Goal: Use online tool/utility: Utilize a website feature to perform a specific function

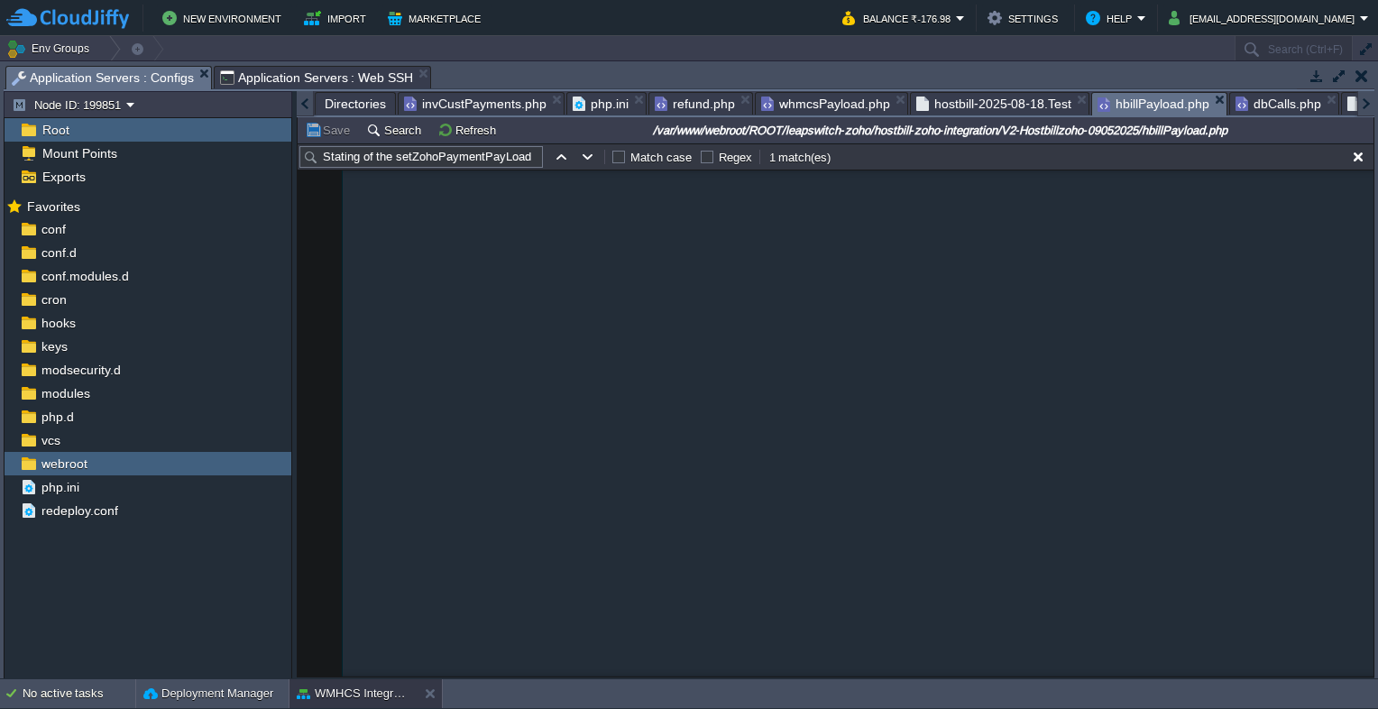
scroll to position [3015, 0]
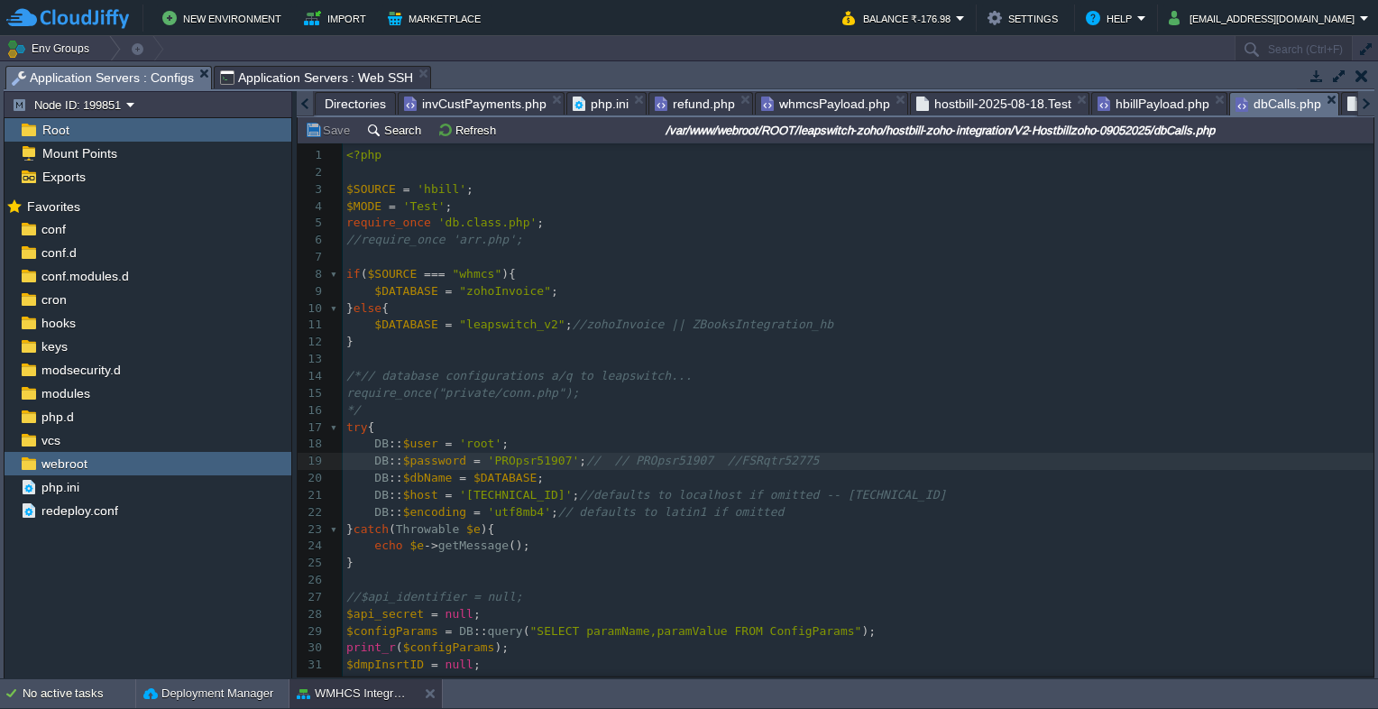
click at [1235, 102] on span "dbCalls.php" at bounding box center [1278, 104] width 86 height 23
type textarea "PROpsr51907"
drag, startPoint x: 480, startPoint y: 463, endPoint x: 549, endPoint y: 463, distance: 69.4
click at [958, 112] on span "hostbill-2025-08-18.Test" at bounding box center [993, 104] width 155 height 22
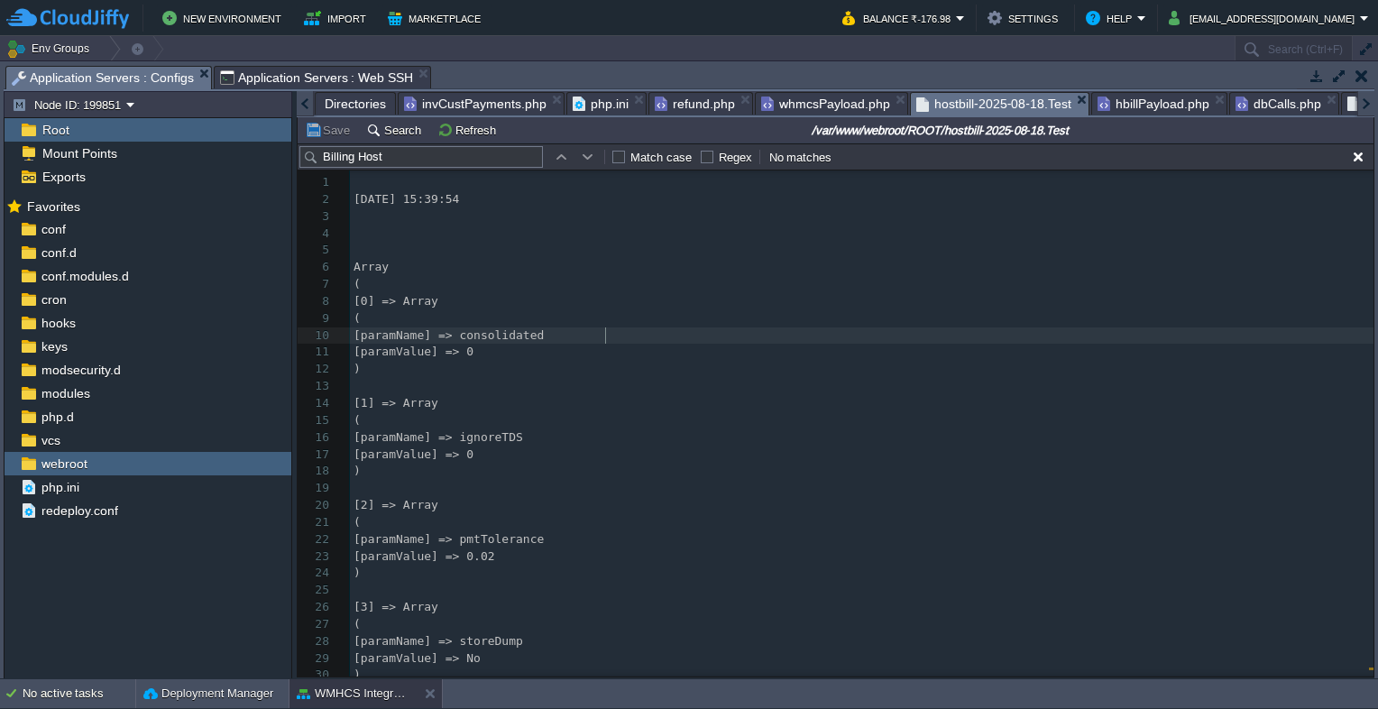
click at [754, 338] on pre "[paramName] => consolidated" at bounding box center [861, 335] width 1023 height 17
type textarea "-"
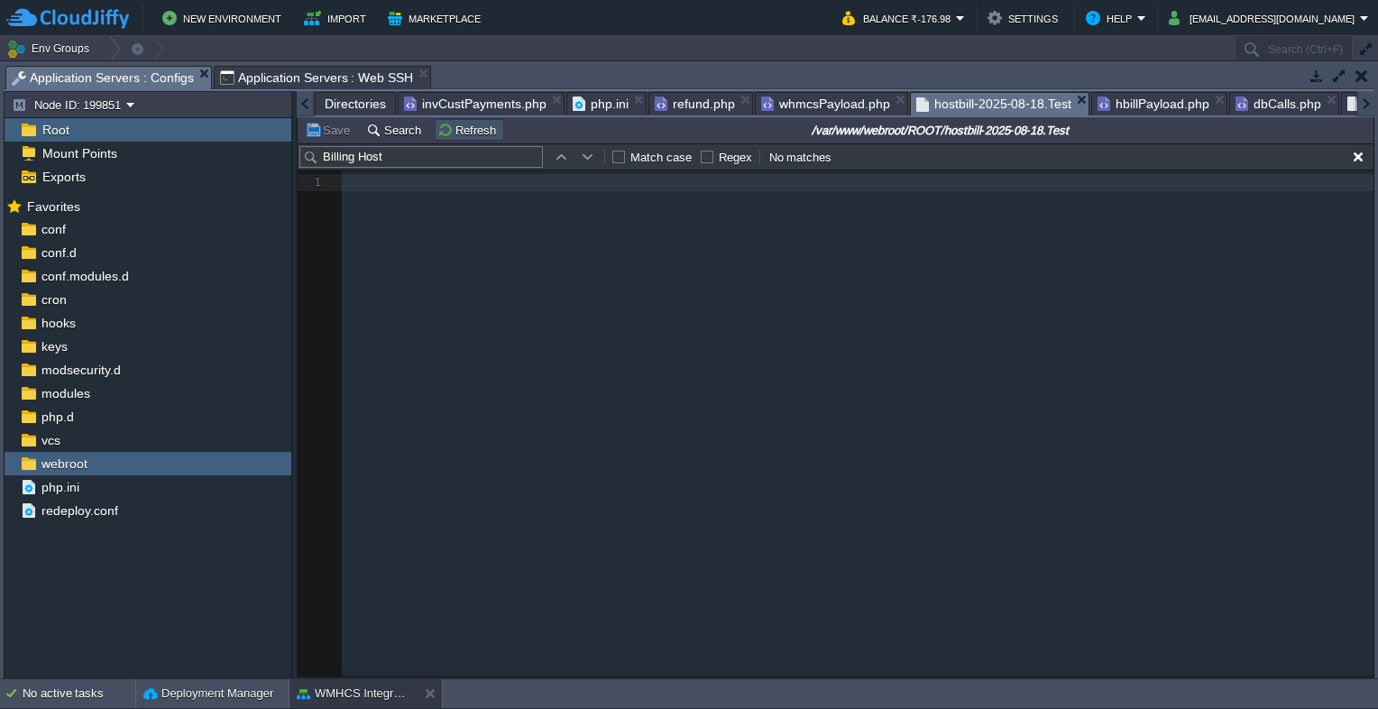
click at [481, 133] on button "Refresh" at bounding box center [469, 130] width 64 height 16
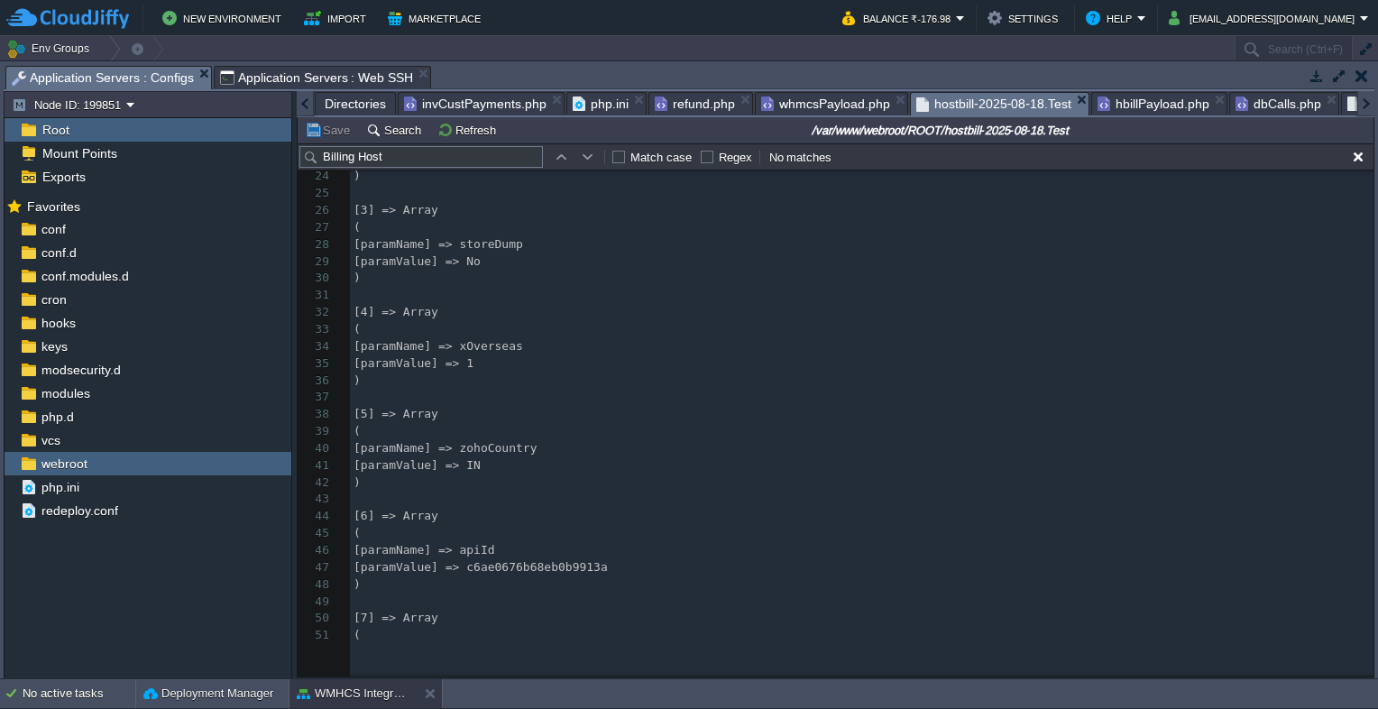
scroll to position [541, 0]
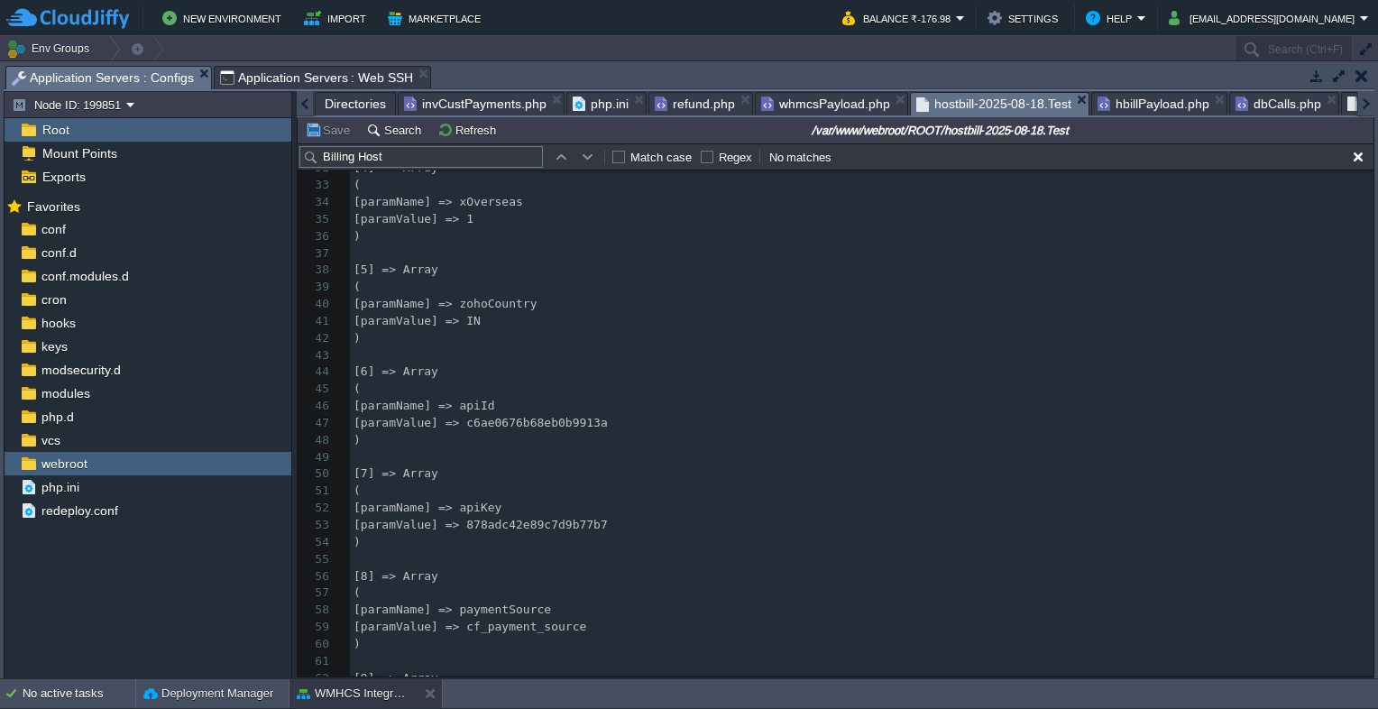
drag, startPoint x: 1367, startPoint y: 186, endPoint x: 1380, endPoint y: 399, distance: 213.2
click at [1377, 399] on html "New Environment Import Marketplace Bonus ₹0.00 Upgrade Account Balance ₹-176.98…" at bounding box center [689, 354] width 1378 height 709
click at [1248, 319] on pre "[paramValue] => IN" at bounding box center [861, 321] width 1023 height 17
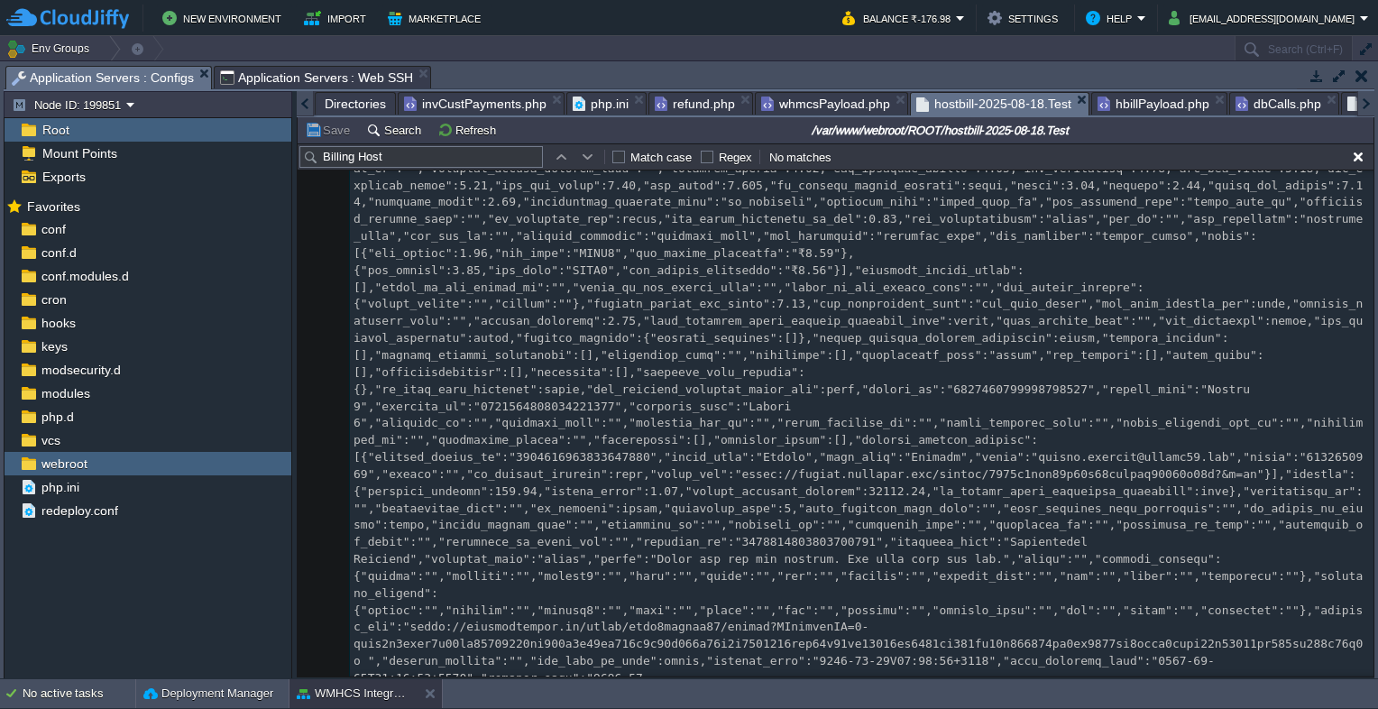
scroll to position [22502, 0]
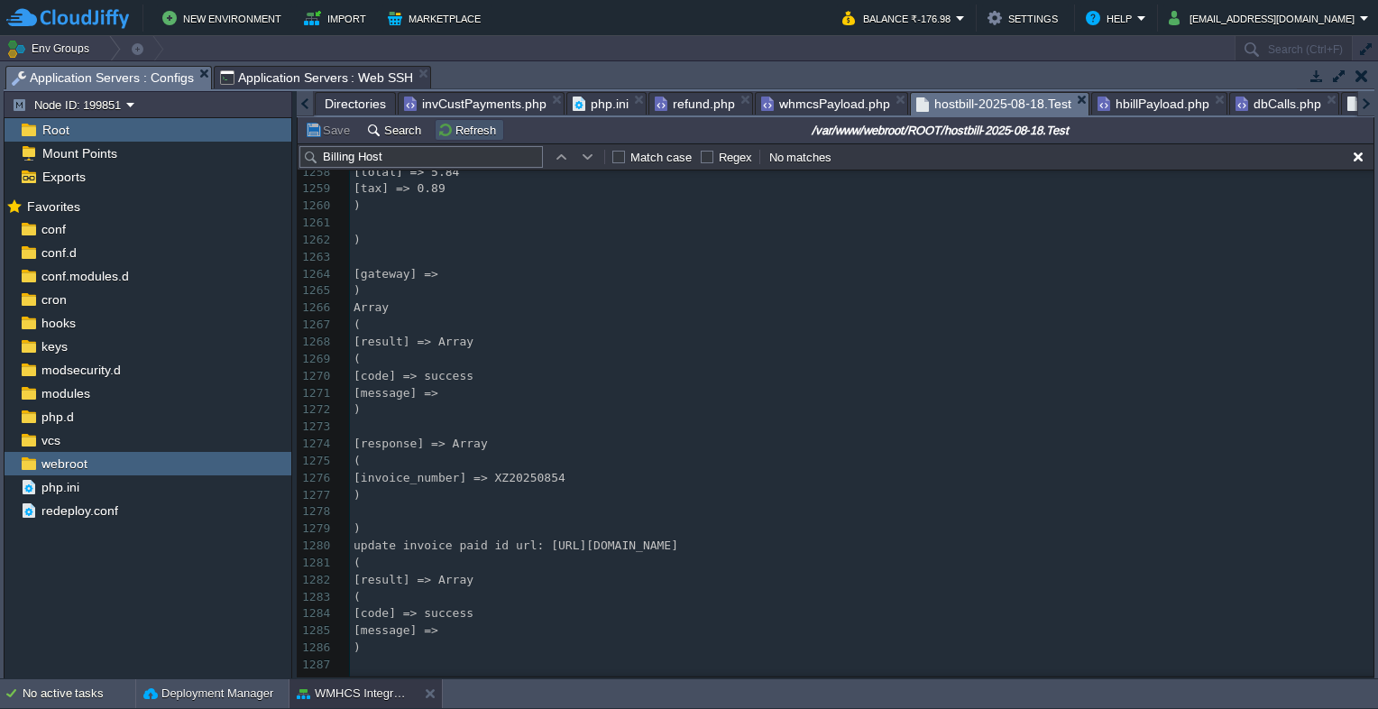
click at [462, 124] on button "Refresh" at bounding box center [469, 130] width 64 height 16
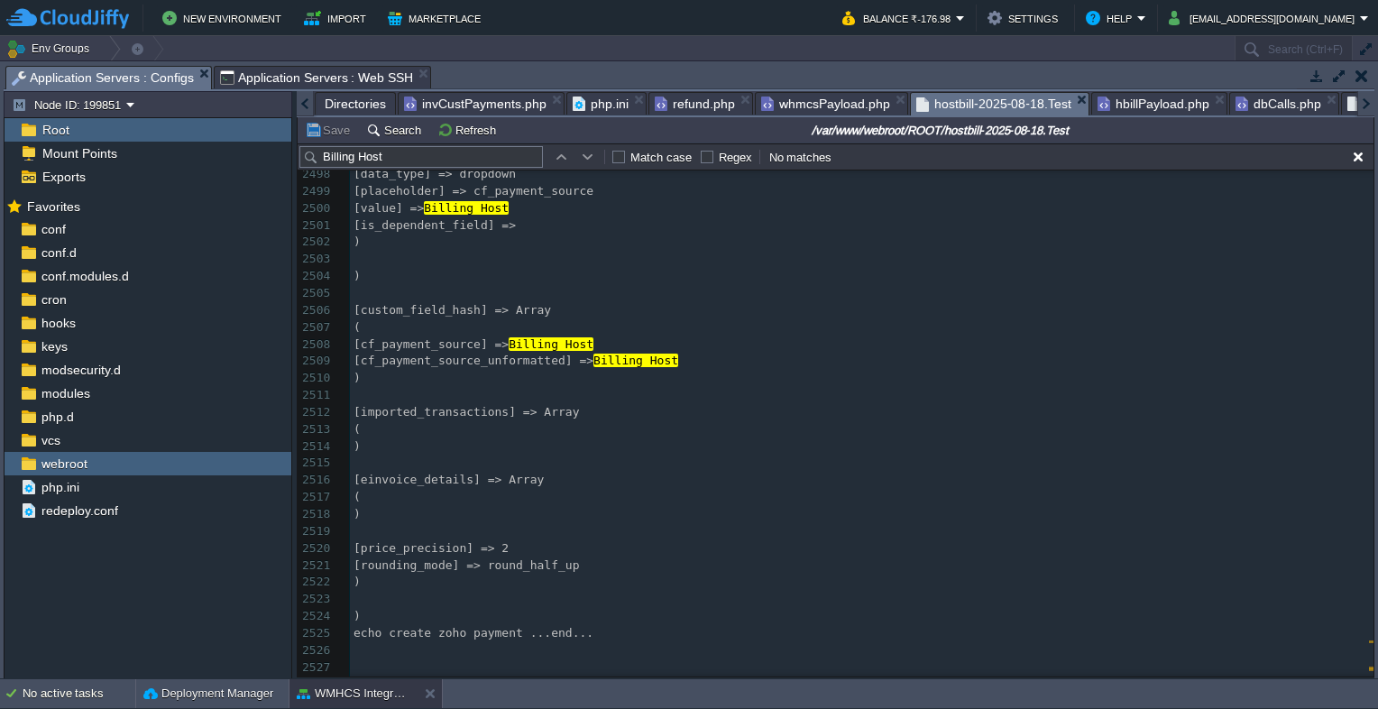
click at [738, 475] on pre "[einvoice_details] => Array" at bounding box center [861, 480] width 1023 height 17
click at [515, 312] on div "2548 ​ 2488 [label] => Payment Source 2489 [show_on_pdf] => 2490 [edit_on_porta…" at bounding box center [861, 514] width 1023 height 1036
type textarea "-"
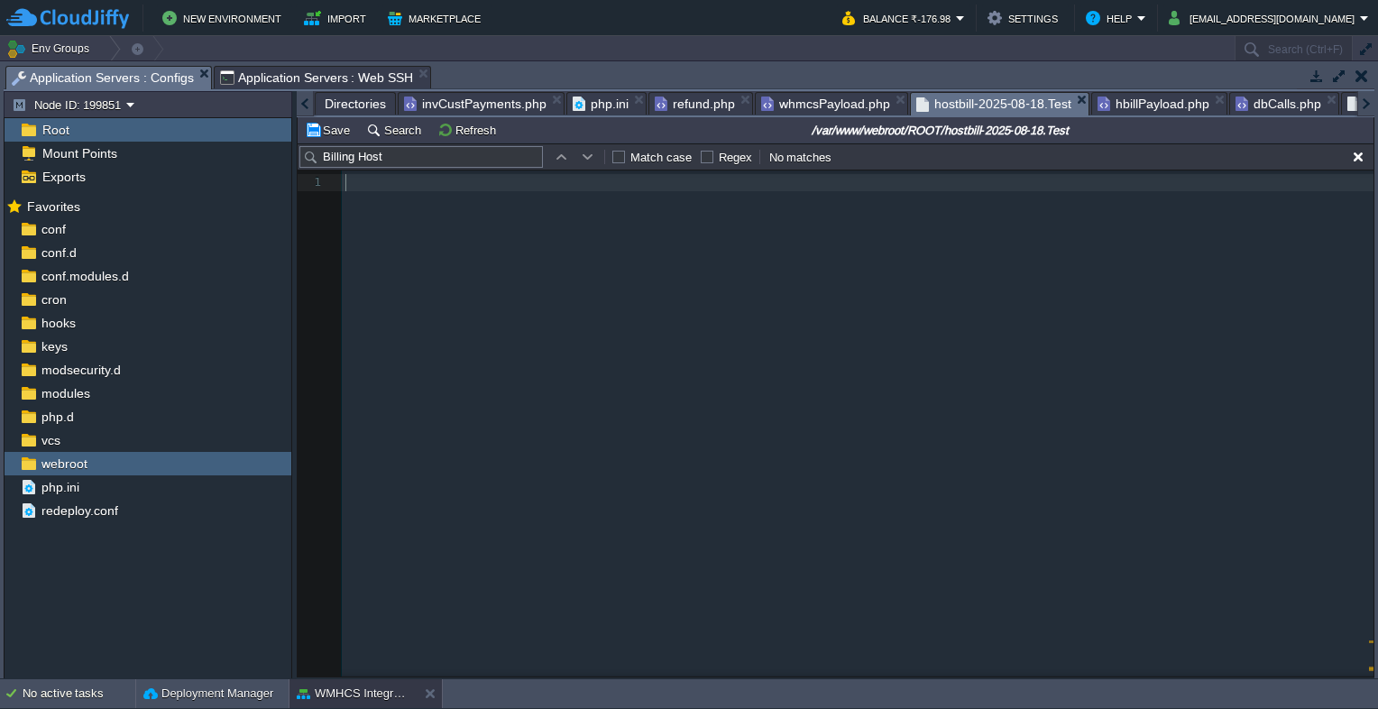
scroll to position [0, 0]
click at [339, 123] on td "Save" at bounding box center [330, 130] width 56 height 22
click at [446, 136] on button "Refresh" at bounding box center [469, 130] width 64 height 16
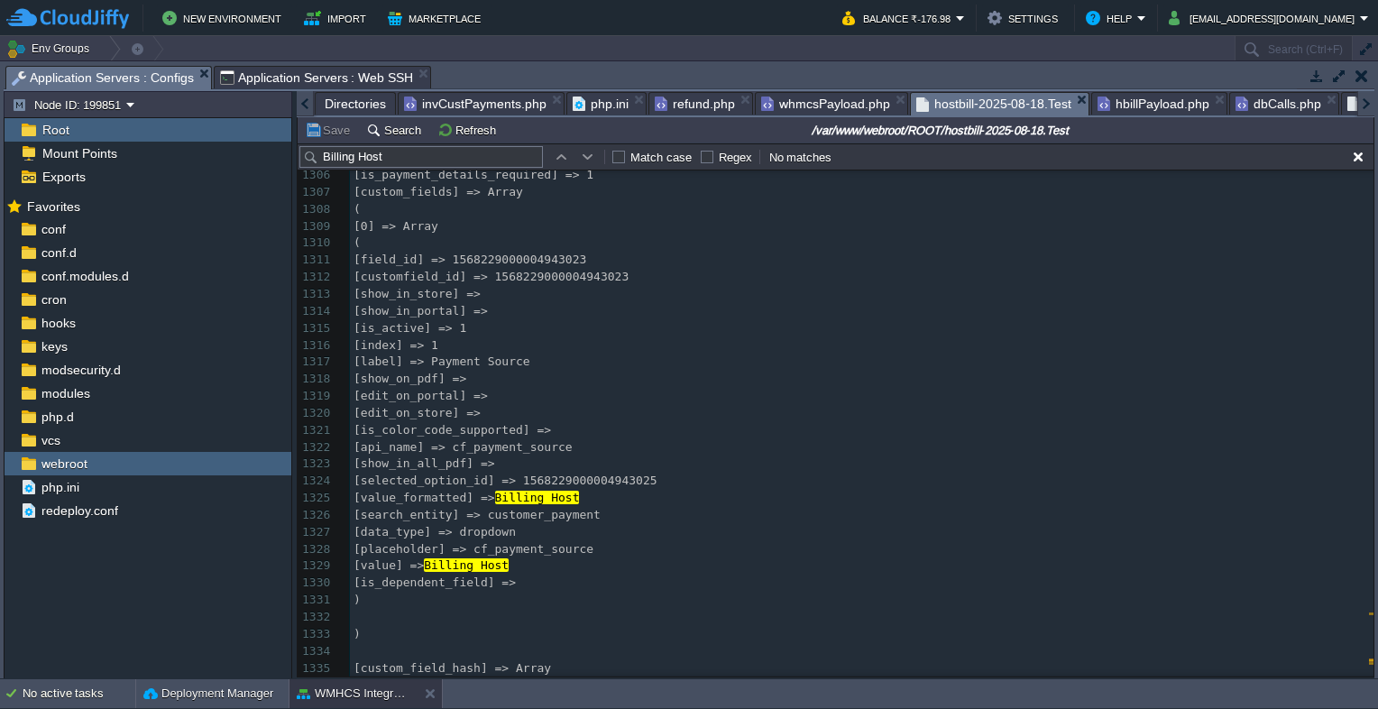
scroll to position [24458, 0]
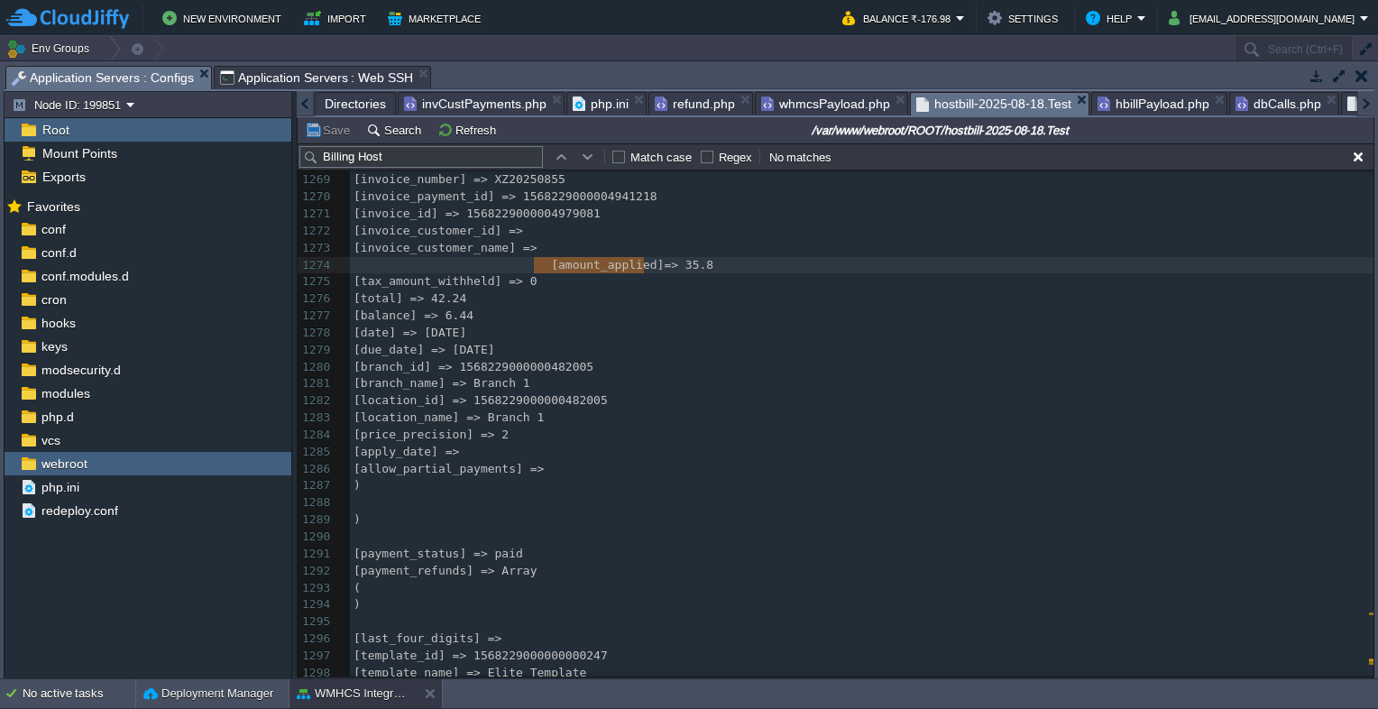
type textarea "[amount_applied] => 35.8"
drag, startPoint x: 534, startPoint y: 270, endPoint x: 701, endPoint y: 265, distance: 167.8
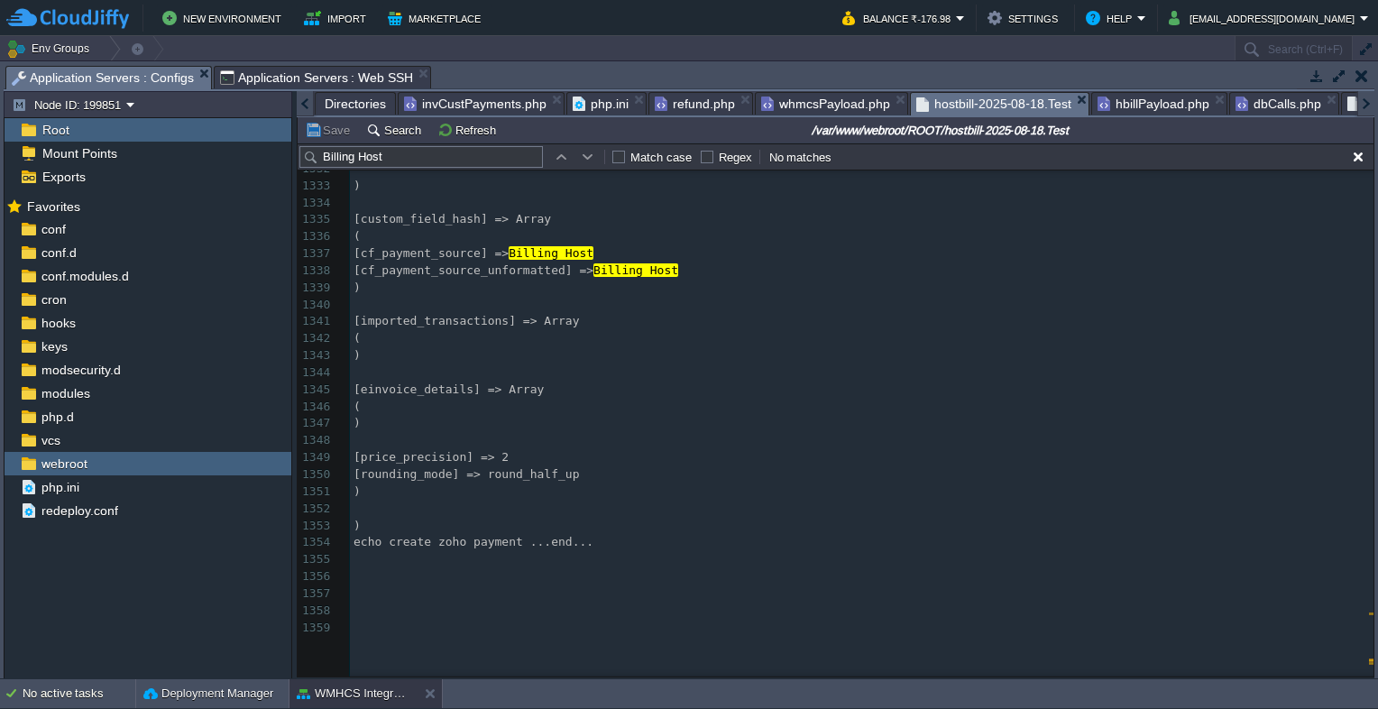
scroll to position [25033, 0]
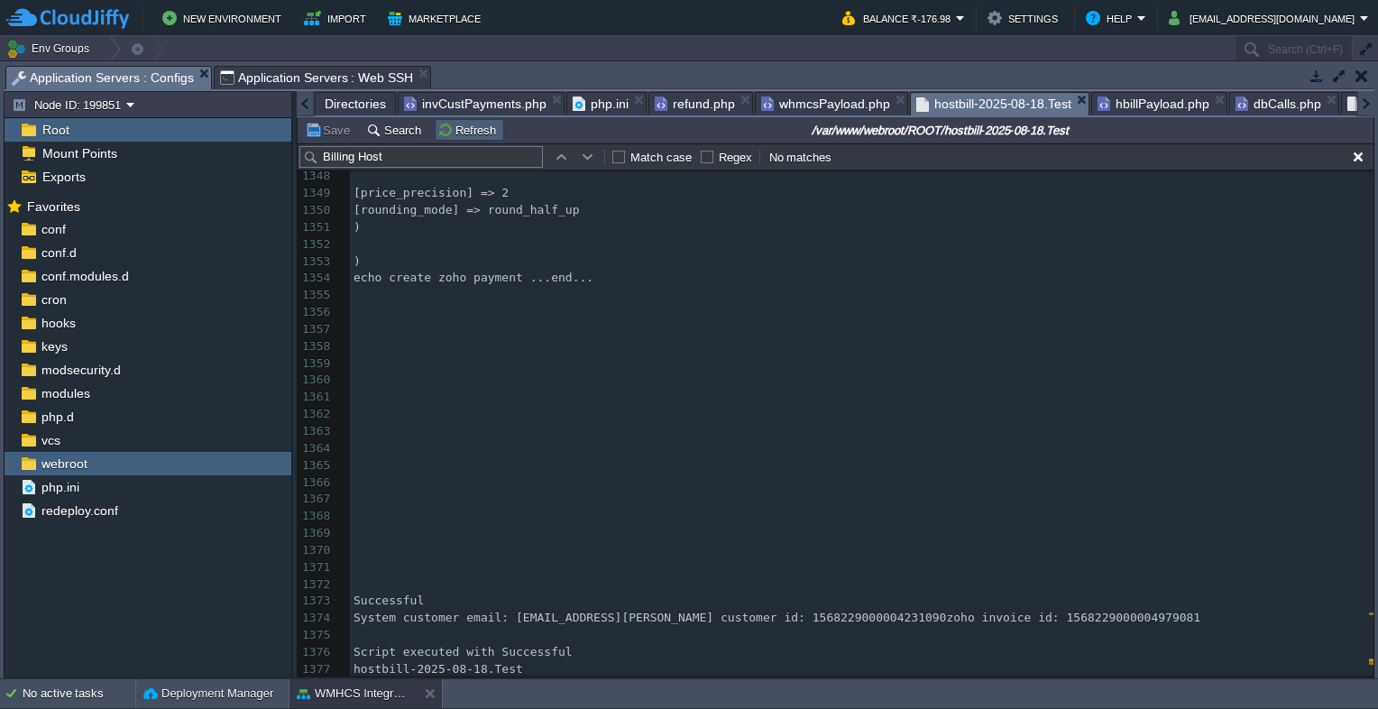
click at [477, 132] on button "Refresh" at bounding box center [469, 130] width 64 height 16
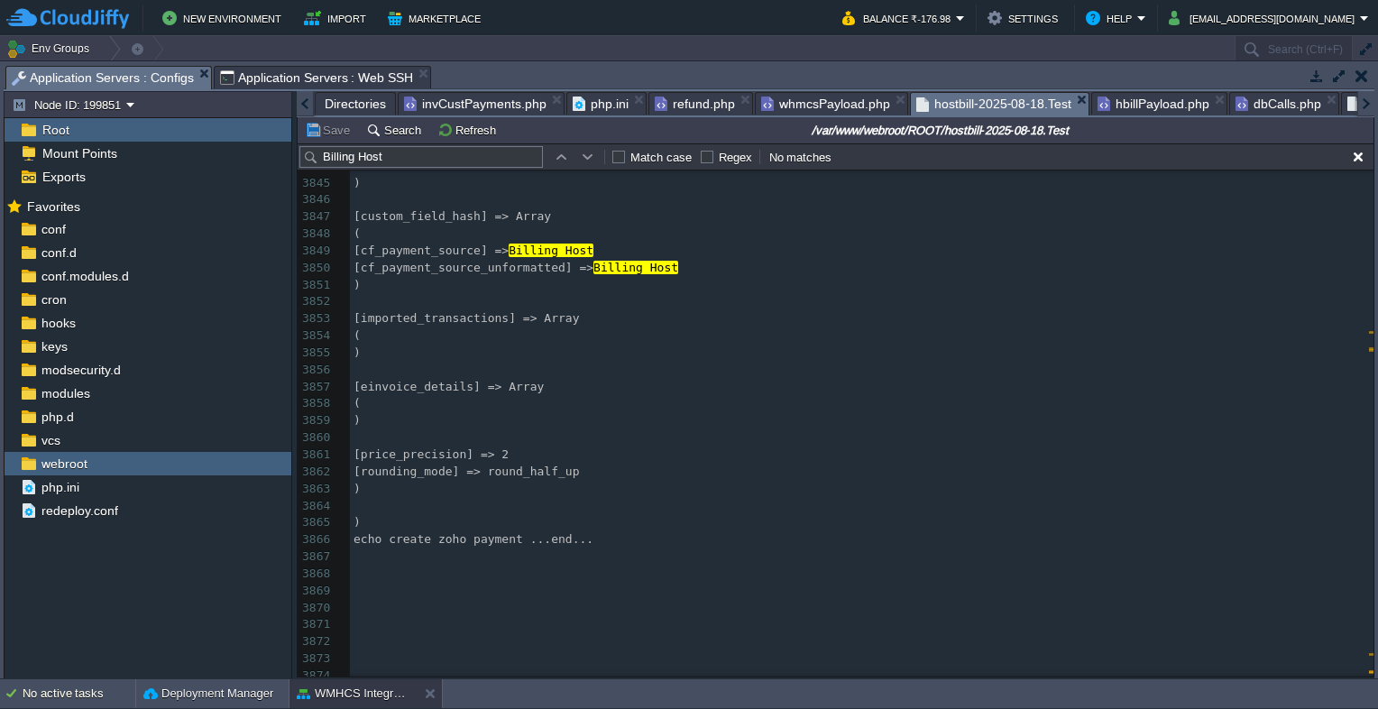
scroll to position [70896, 0]
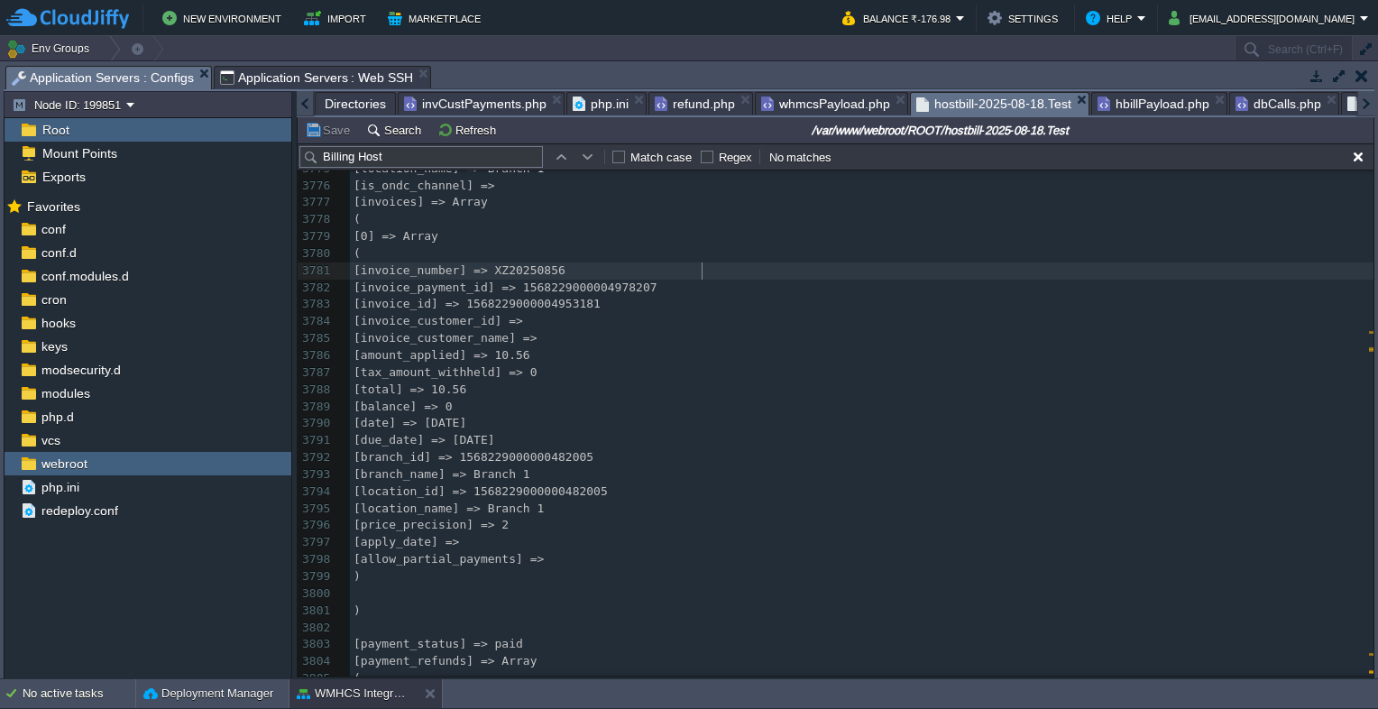
type textarea "0856"
click at [555, 504] on div "x ​ 3763 [payment_gateway] => 3764 [settlement_status] => 3765 [tax_id] => 3766…" at bounding box center [861, 483] width 1023 height 1053
click at [454, 138] on button "Refresh" at bounding box center [469, 130] width 64 height 16
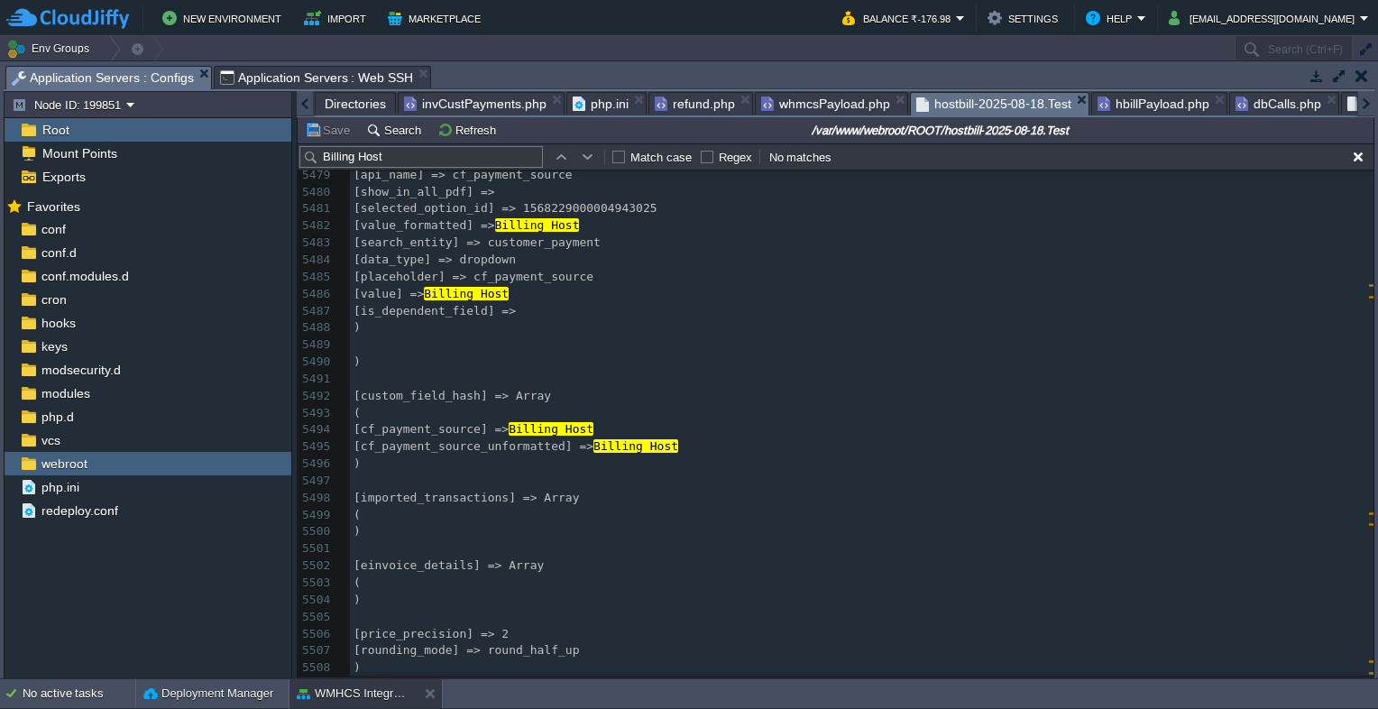
scroll to position [99558, 0]
